Goal: Find specific page/section: Find specific page/section

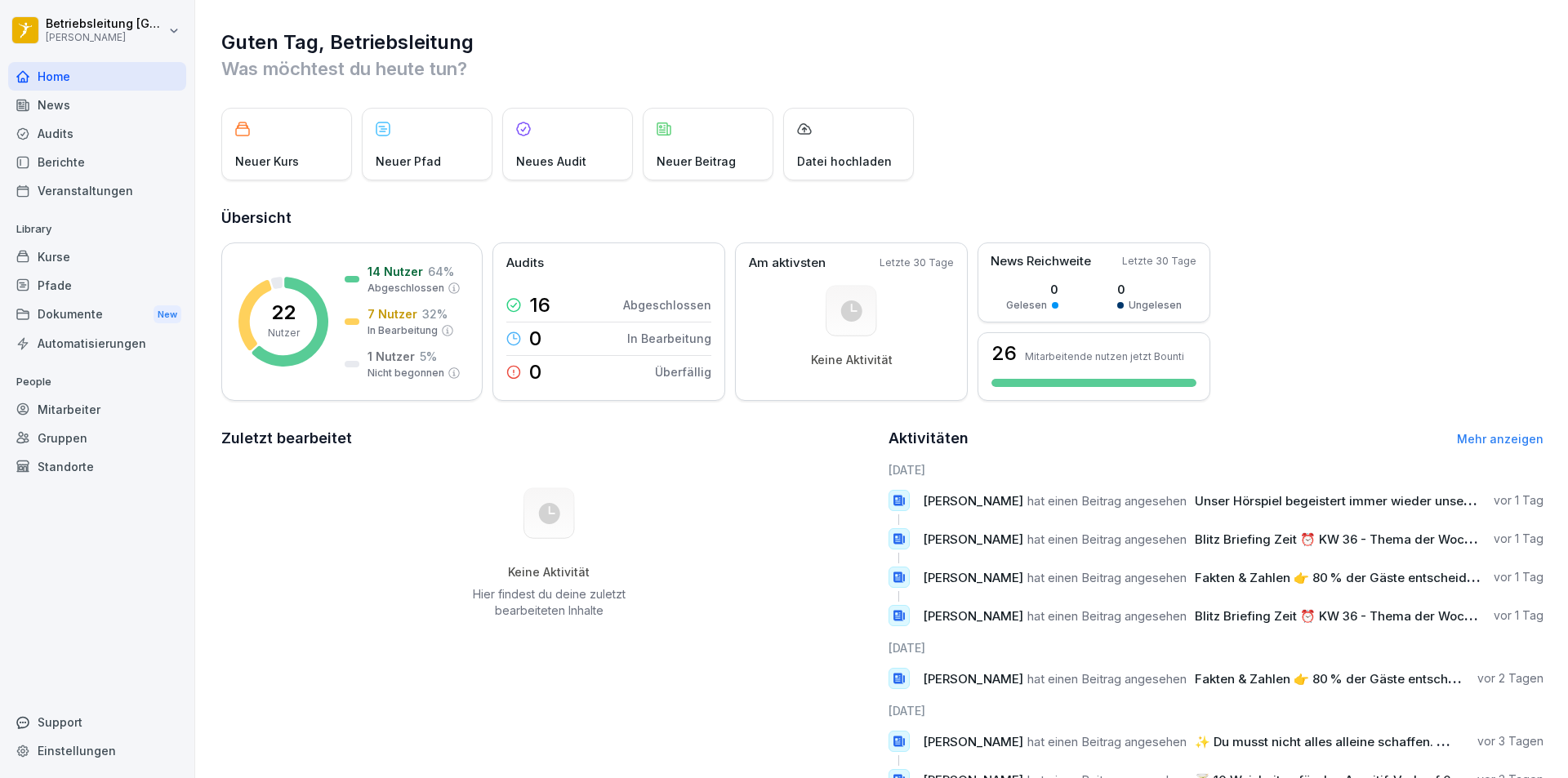
click at [98, 135] on div "Audits" at bounding box center [97, 134] width 178 height 29
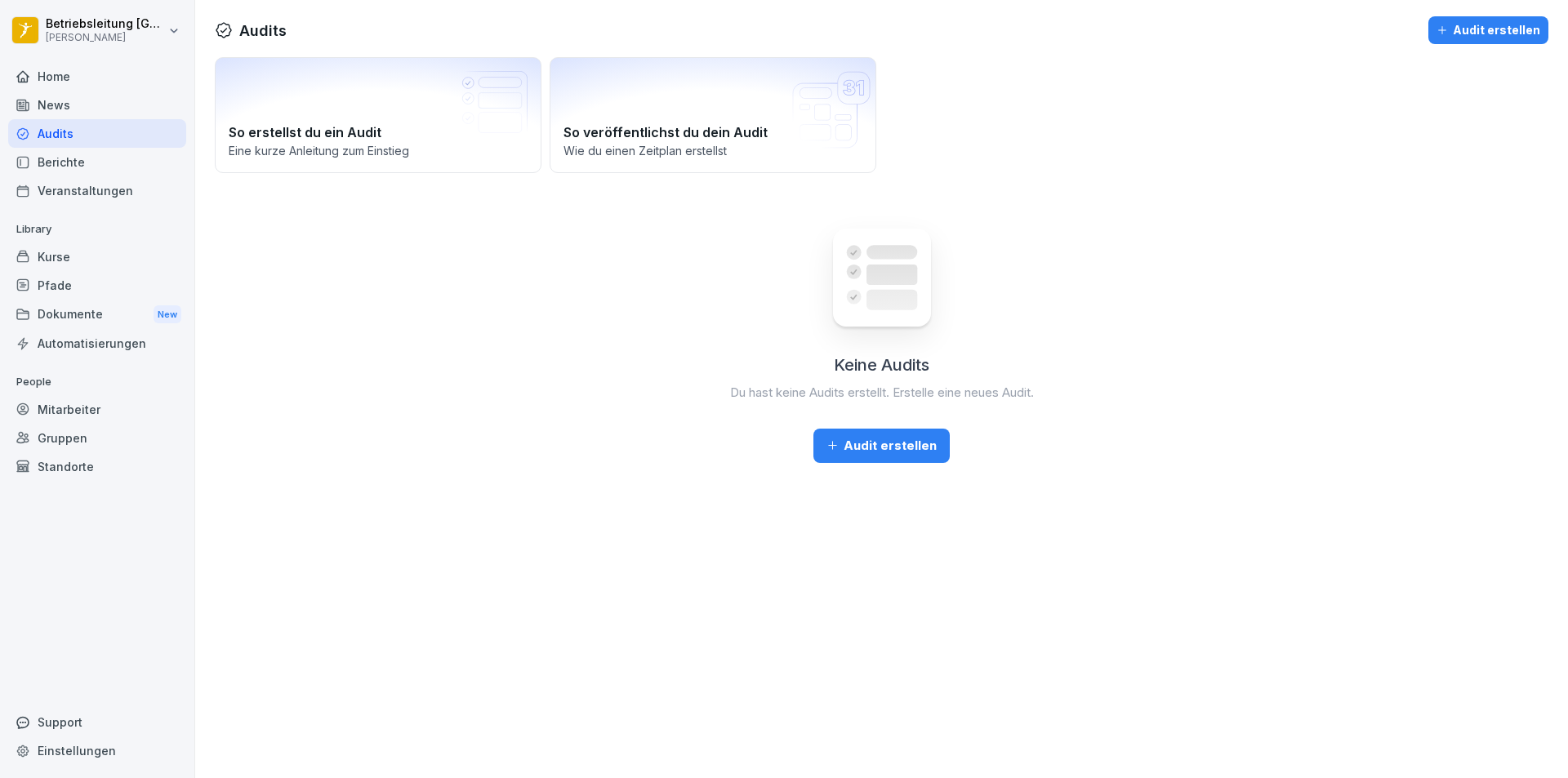
click at [87, 165] on div "Berichte" at bounding box center [97, 162] width 178 height 29
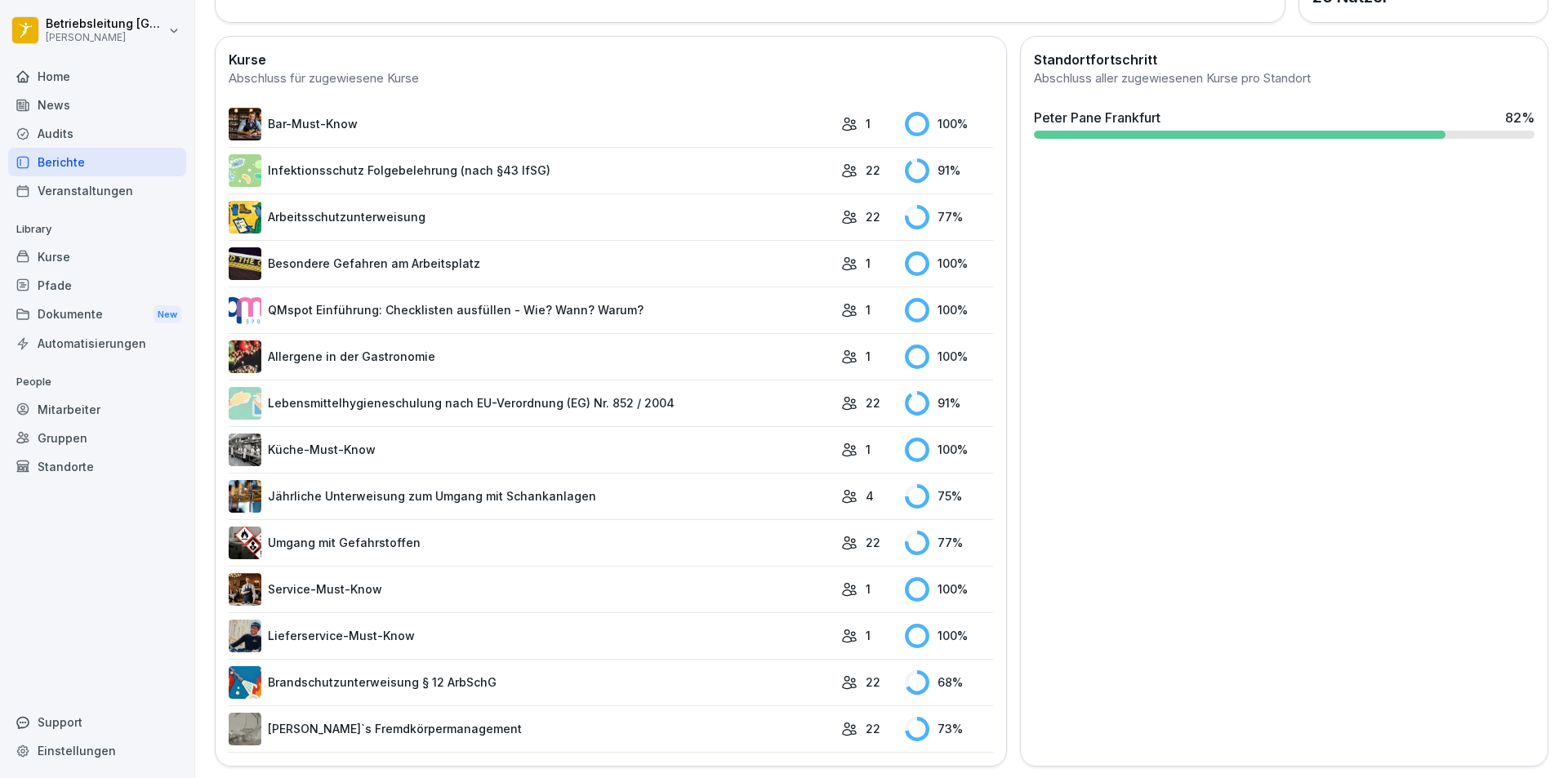
scroll to position [452, 0]
click at [318, 153] on link "Infektionsschutz Folgebelehrung (nach §43 IfSG)" at bounding box center [530, 169] width 604 height 33
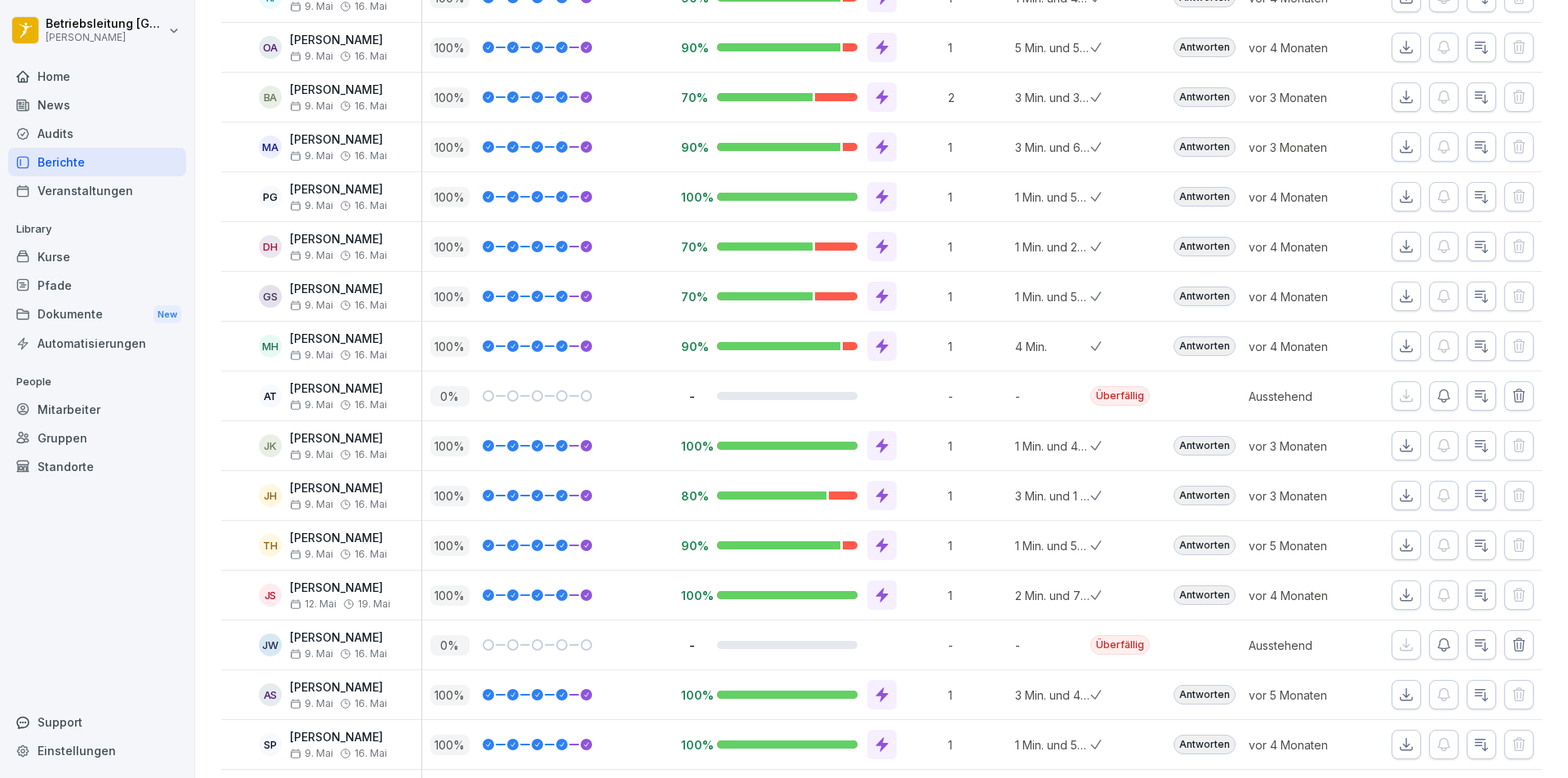
scroll to position [670, 0]
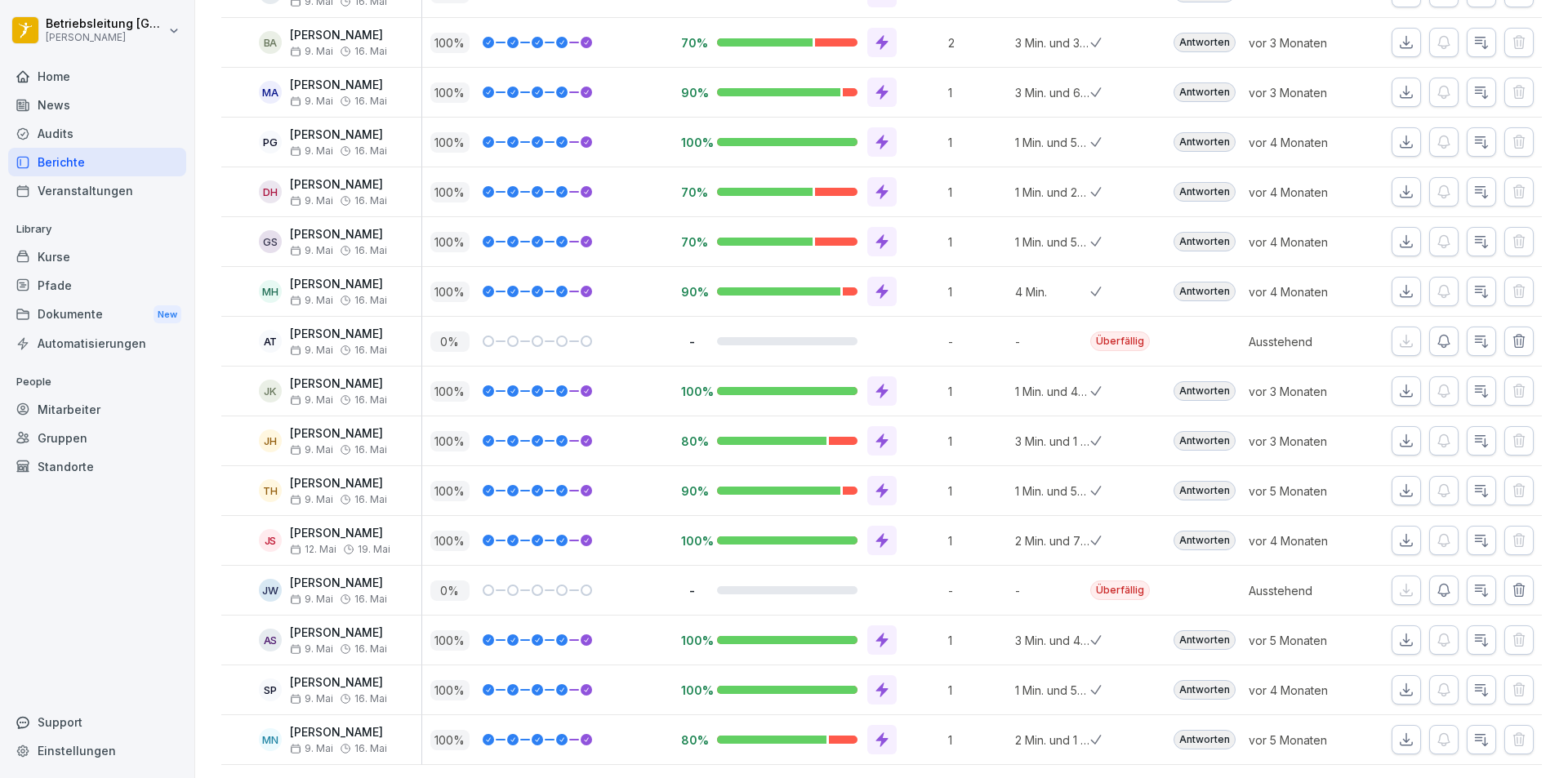
click at [75, 165] on div "Berichte" at bounding box center [97, 162] width 178 height 29
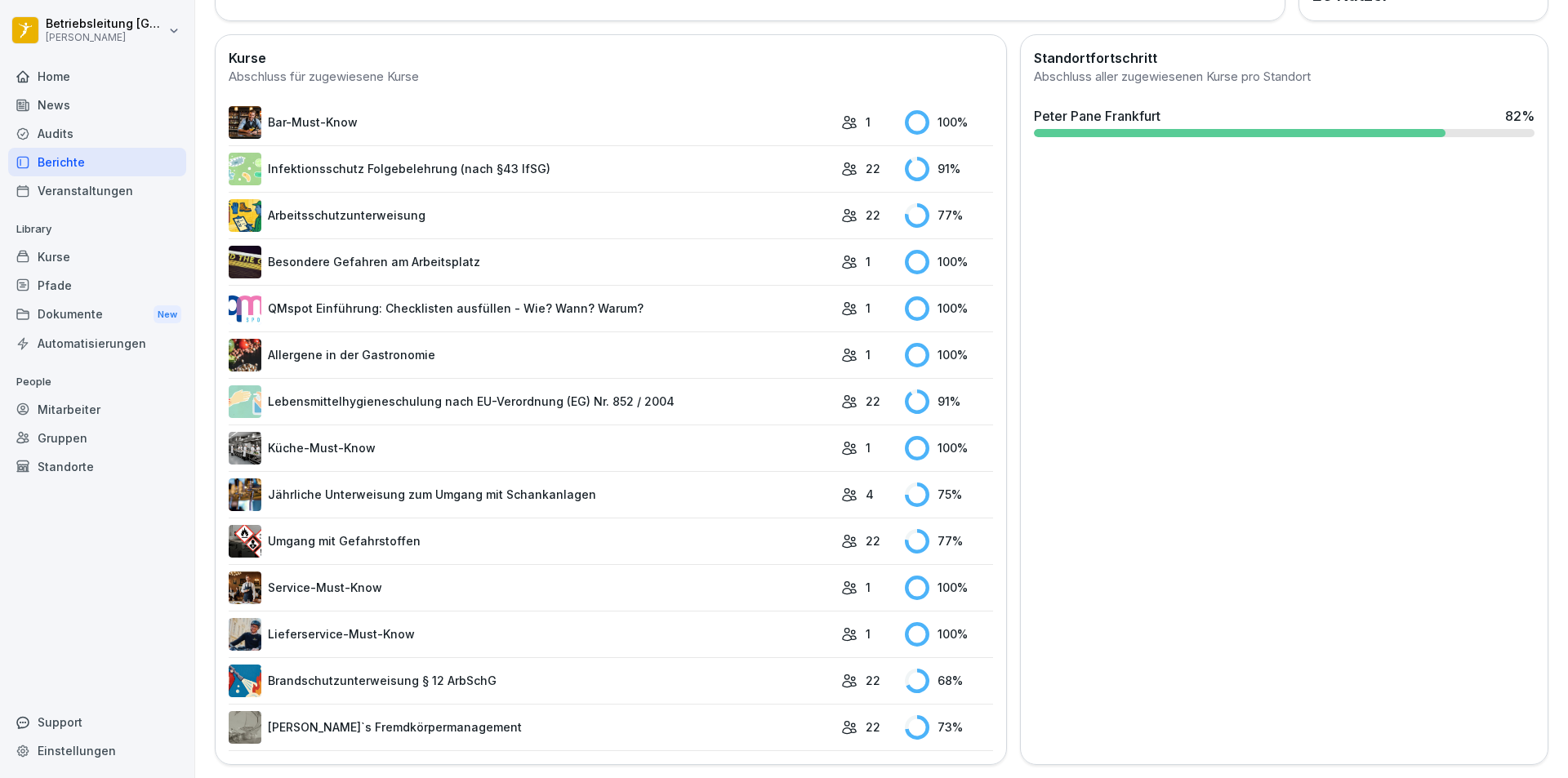
scroll to position [452, 0]
click at [366, 392] on link "Lebensmittelhygieneschulung nach EU-Verordnung (EG) Nr. 852 / 2004" at bounding box center [530, 402] width 604 height 33
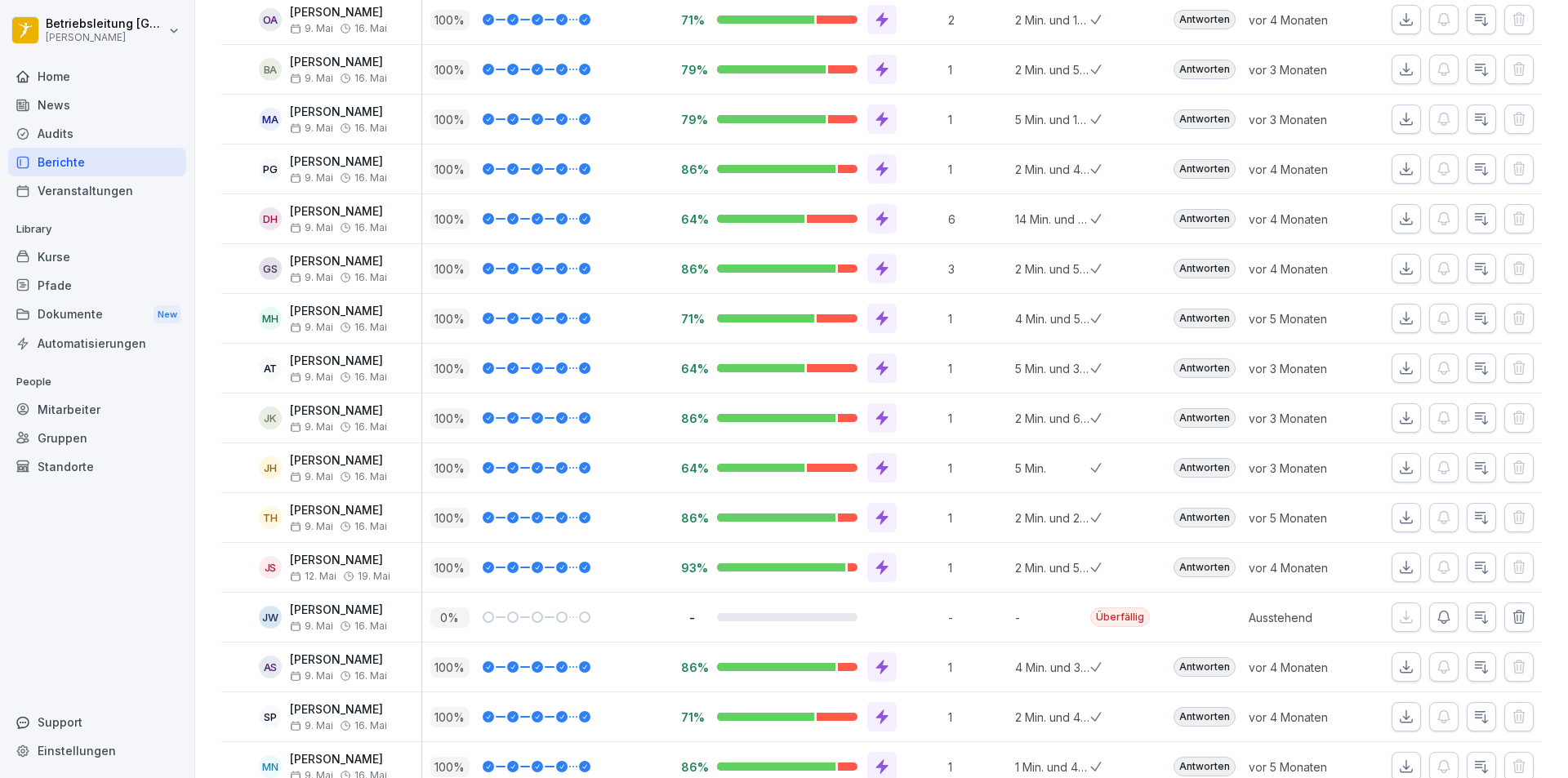
scroll to position [670, 0]
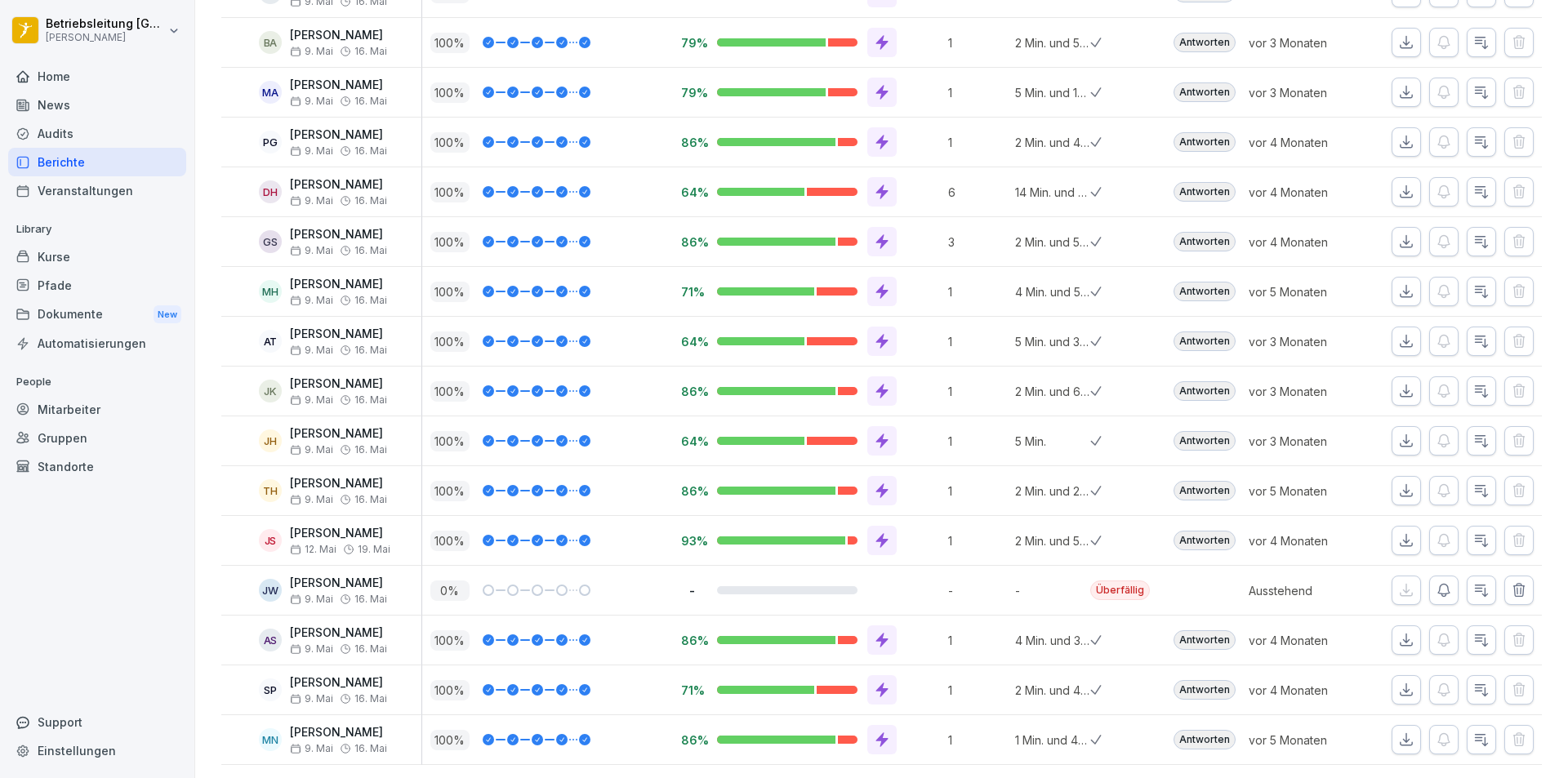
click at [64, 168] on div "Berichte" at bounding box center [97, 162] width 178 height 29
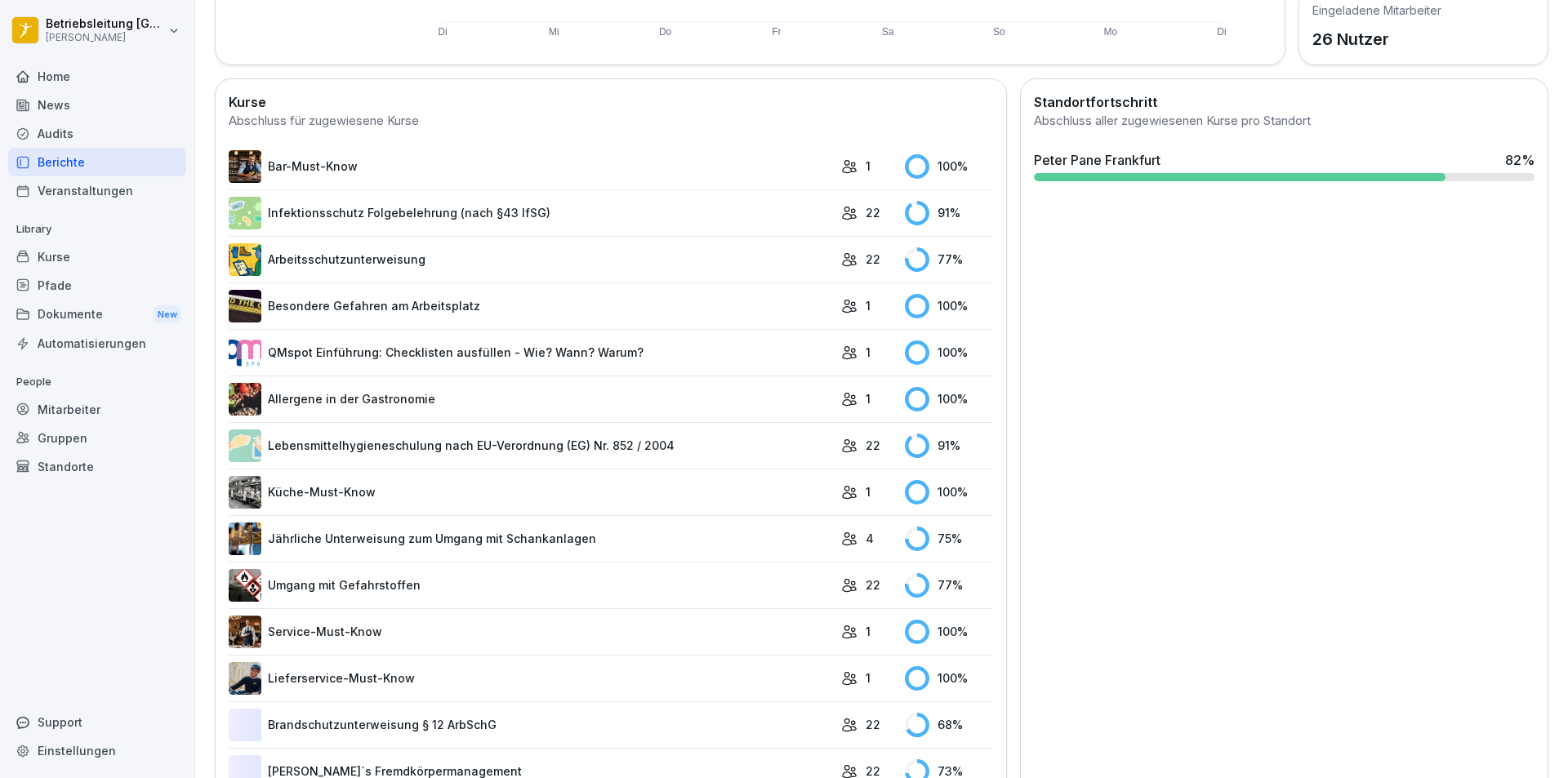
scroll to position [427, 0]
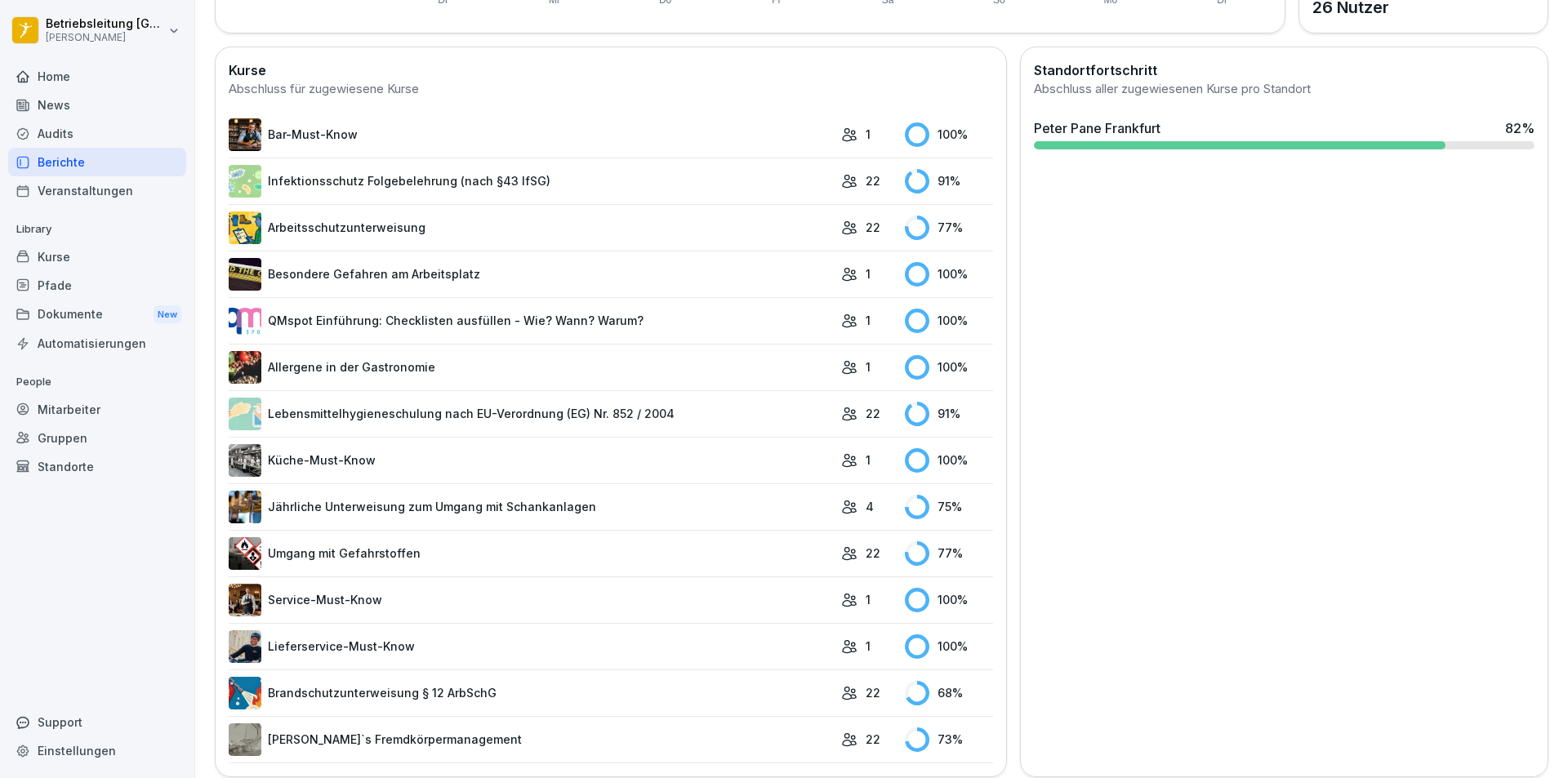
click at [390, 693] on link "Brandschutzunterweisung § 12 ArbSchG" at bounding box center [530, 693] width 604 height 33
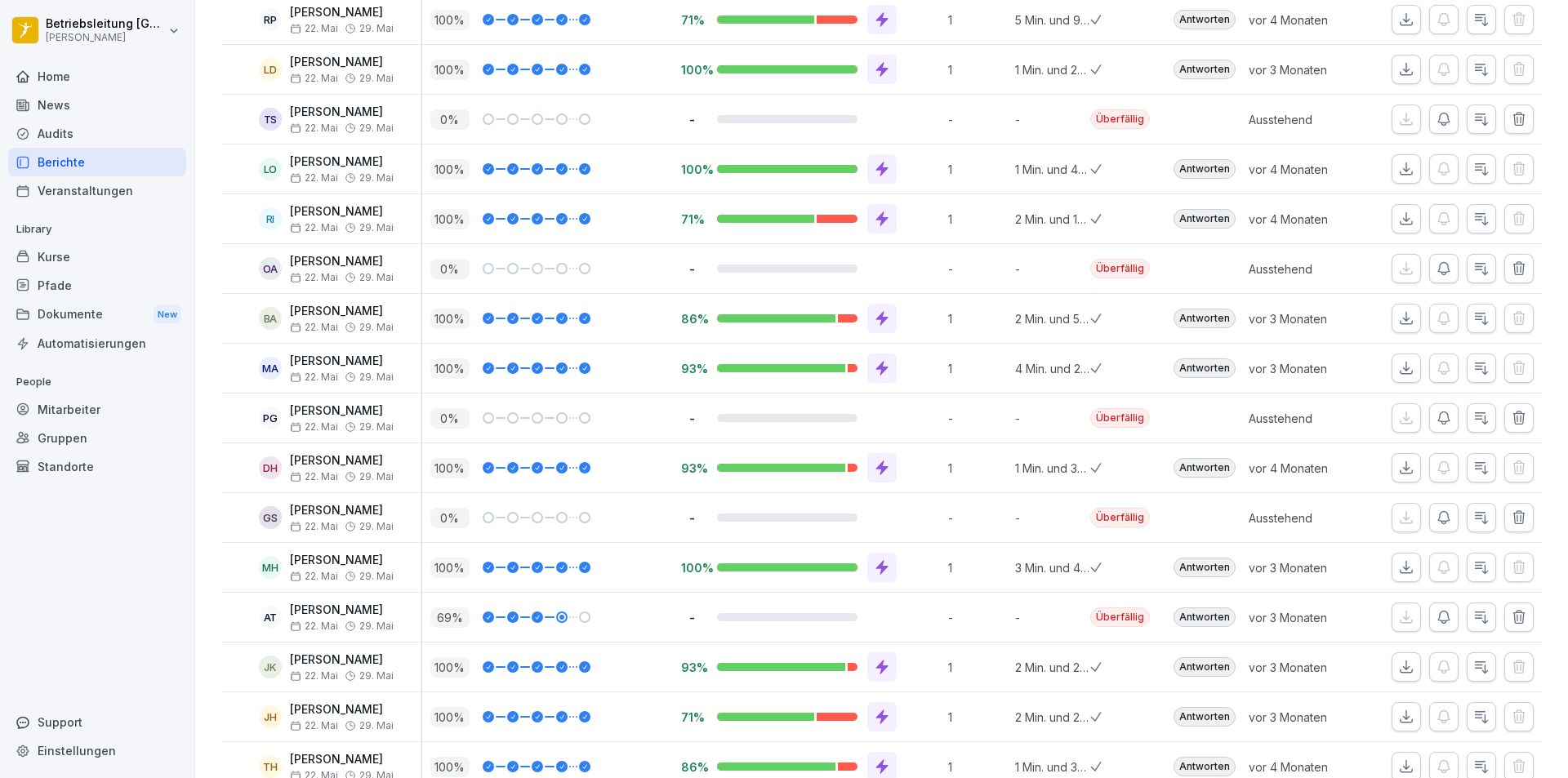
scroll to position [344, 0]
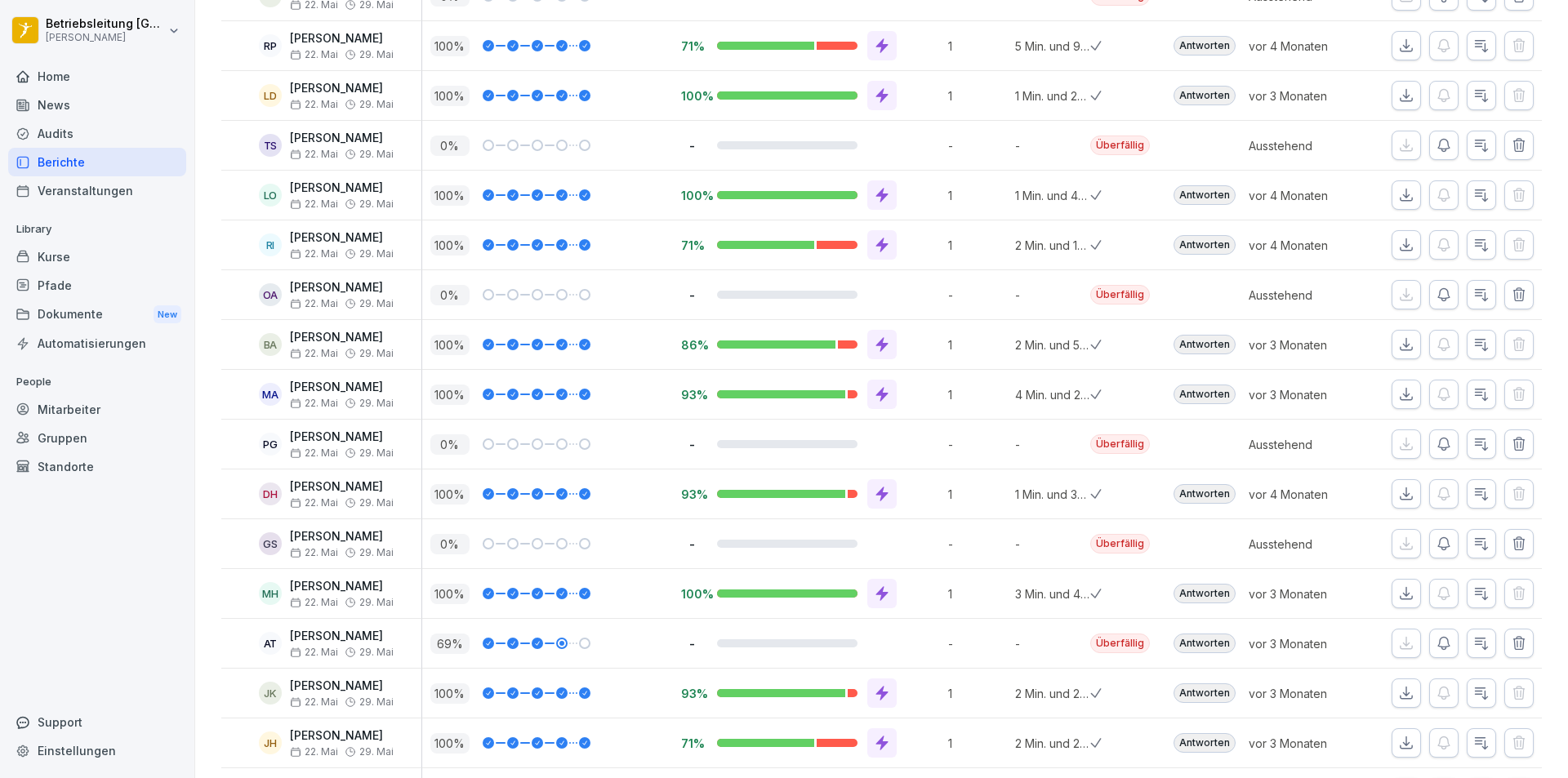
click at [45, 158] on div "Berichte" at bounding box center [97, 162] width 178 height 29
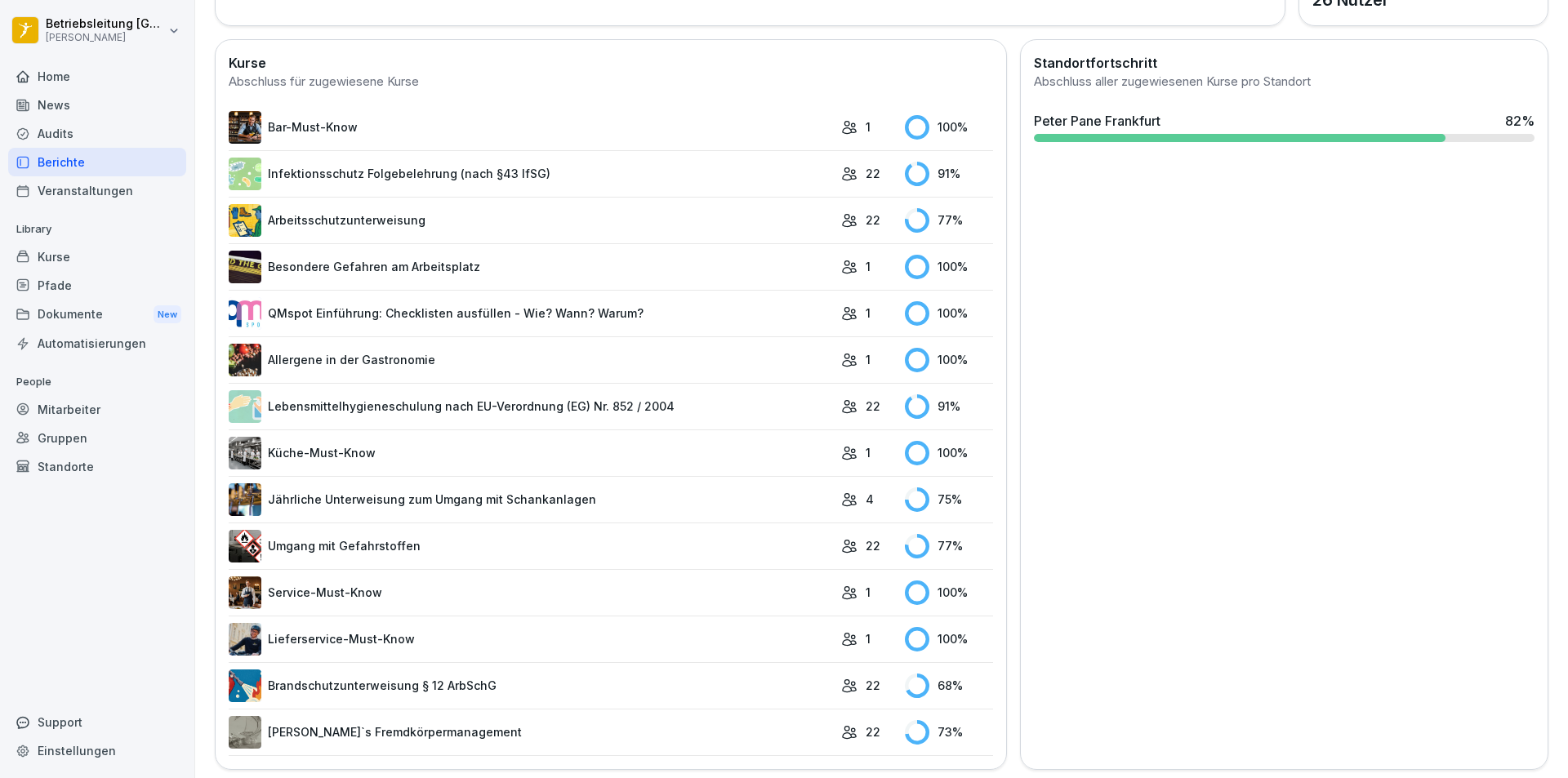
scroll to position [452, 0]
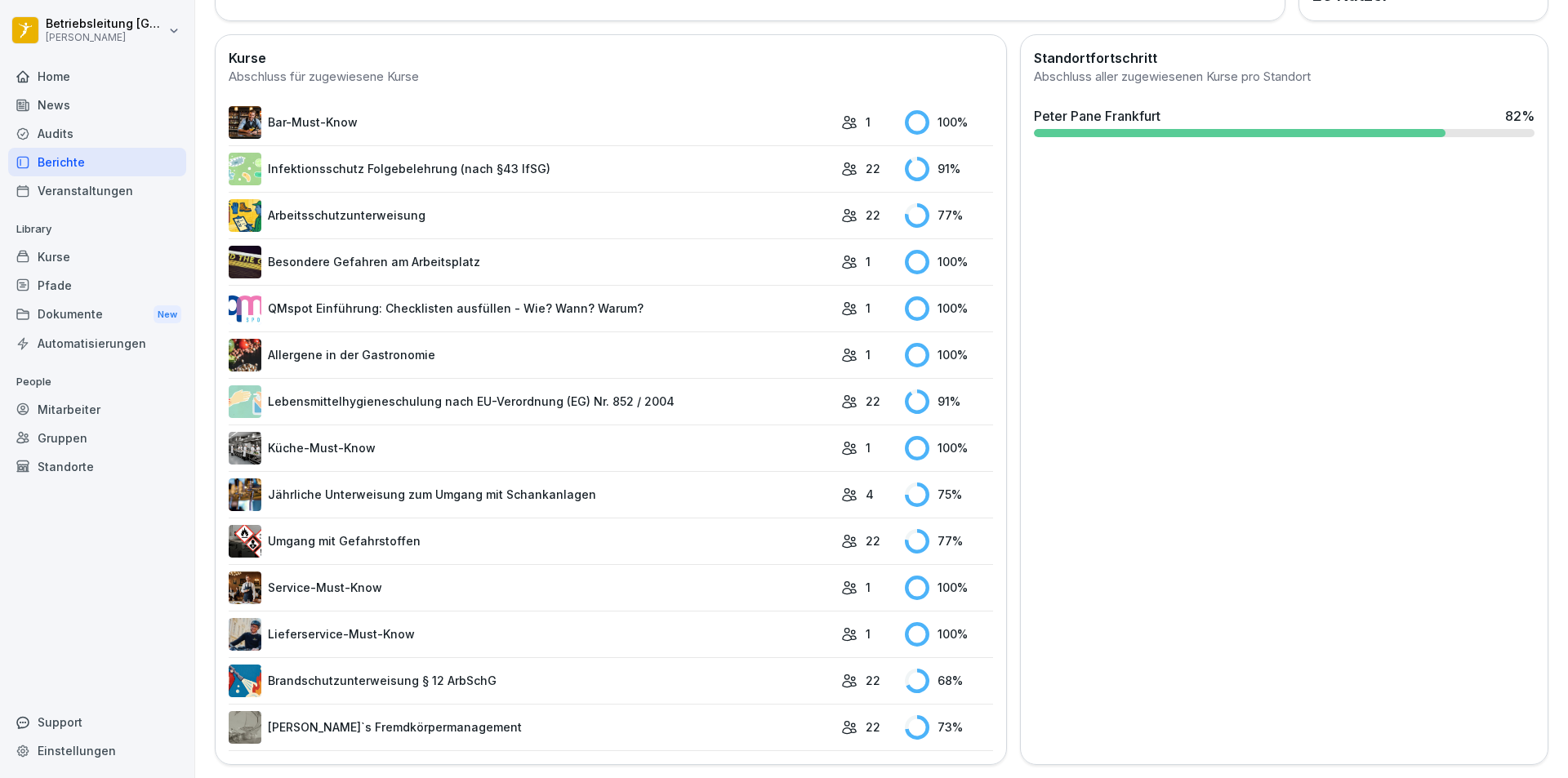
click at [89, 165] on div "Berichte" at bounding box center [97, 162] width 178 height 29
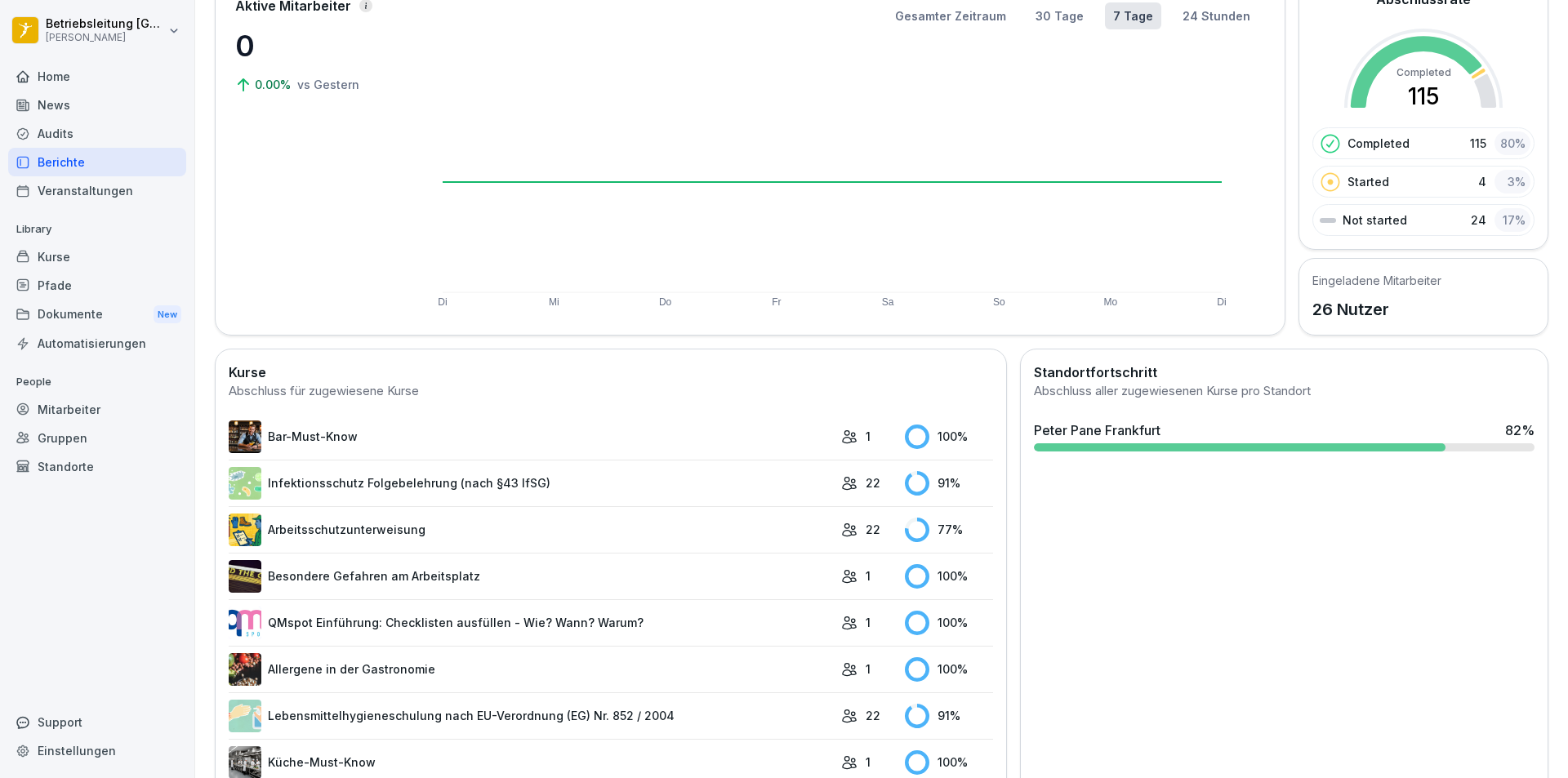
scroll to position [0, 0]
